Goal: Navigation & Orientation: Find specific page/section

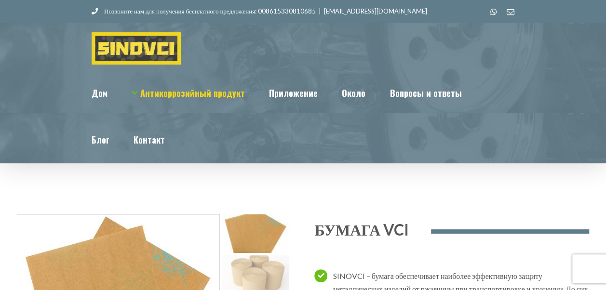
click at [152, 56] on img at bounding box center [136, 48] width 89 height 32
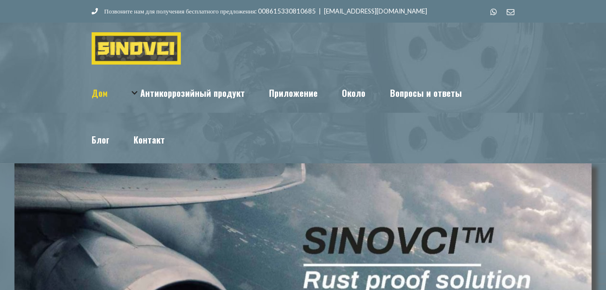
drag, startPoint x: 219, startPoint y: 162, endPoint x: 226, endPoint y: 64, distance: 98.2
click at [226, 64] on div "Дом Антикоррозийный продукт Anti-rust (vci) bag Антикоррозийный мешок (VCI) Ant…" at bounding box center [302, 93] width 577 height 140
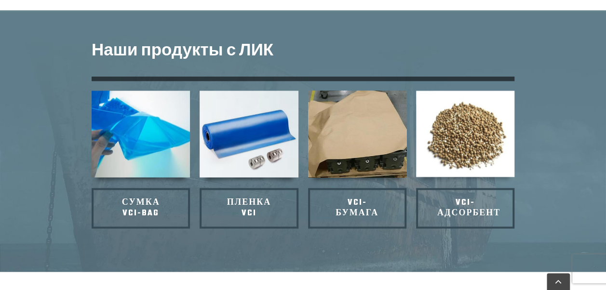
scroll to position [696, 0]
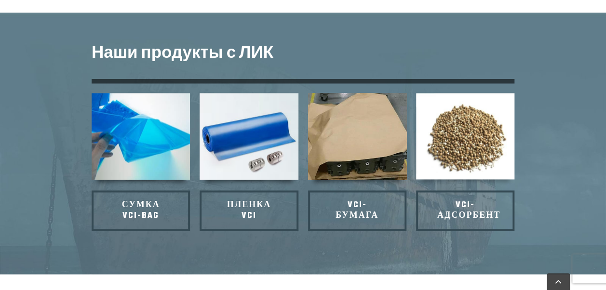
click at [318, 105] on img "ВИ-52" at bounding box center [357, 136] width 109 height 95
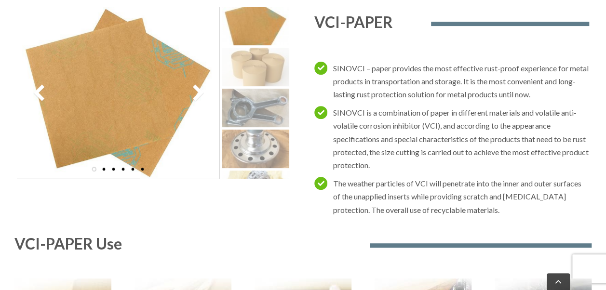
scroll to position [160, 0]
